Goal: Communication & Community: Answer question/provide support

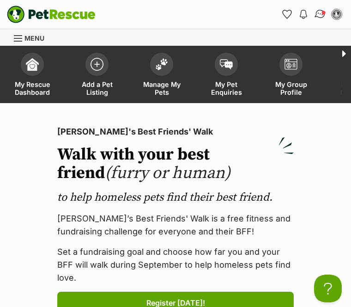
click at [318, 19] on link "Conversations" at bounding box center [320, 14] width 19 height 19
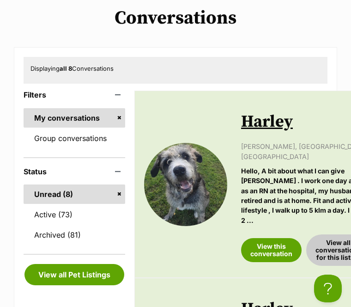
scroll to position [109, 0]
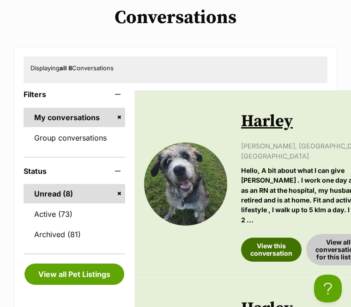
click at [280, 238] on link "View this conversation" at bounding box center [271, 250] width 61 height 24
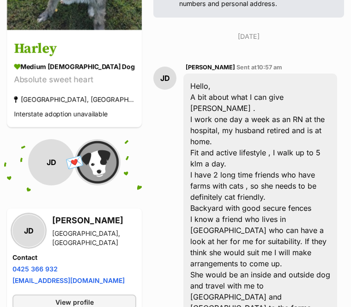
scroll to position [242, 0]
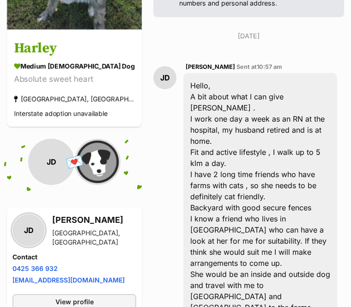
click at [91, 227] on h3 "[PERSON_NAME]" at bounding box center [94, 220] width 84 height 13
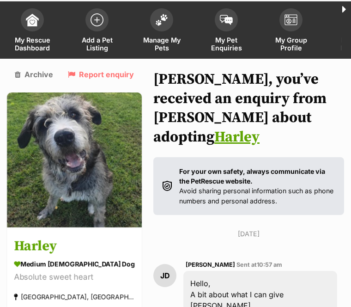
scroll to position [0, 0]
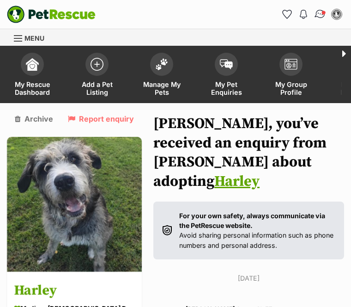
click at [323, 10] on span "Conversations" at bounding box center [324, 12] width 5 height 5
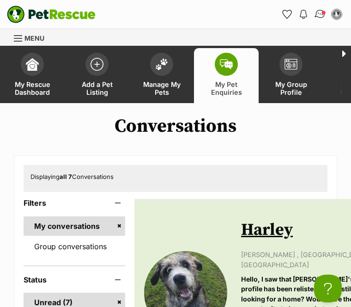
click at [318, 18] on link "Conversations" at bounding box center [320, 14] width 19 height 19
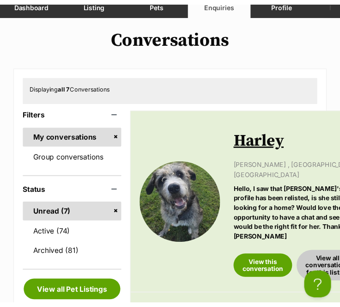
scroll to position [123, 0]
